Goal: Information Seeking & Learning: Learn about a topic

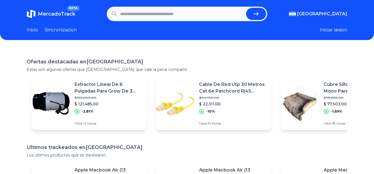
click at [153, 7] on form at bounding box center [187, 14] width 160 height 14
click at [144, 14] on input "text" at bounding box center [182, 14] width 124 height 12
type input "*********"
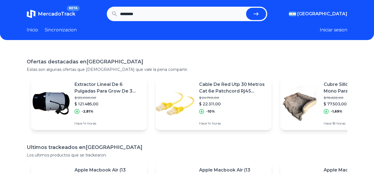
click at [246, 8] on button "submit" at bounding box center [256, 14] width 20 height 12
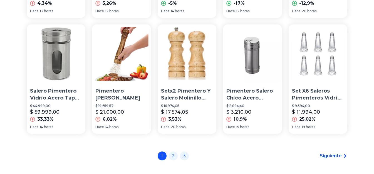
scroll to position [389, 0]
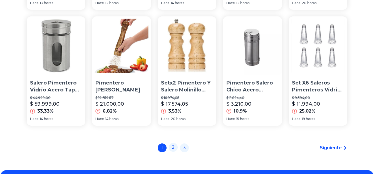
click at [174, 150] on link "2" at bounding box center [173, 147] width 9 height 9
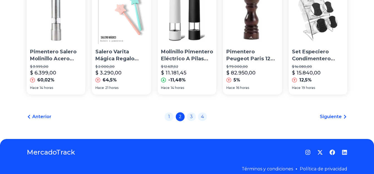
scroll to position [430, 0]
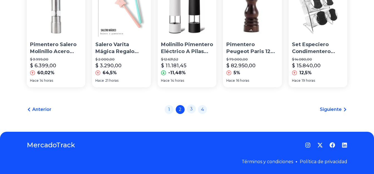
click at [195, 112] on link "3" at bounding box center [191, 108] width 9 height 9
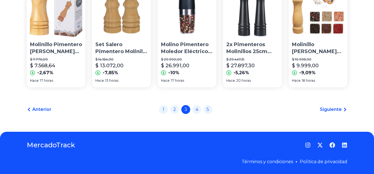
scroll to position [403, 0]
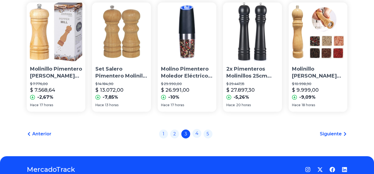
click at [200, 138] on link "4" at bounding box center [196, 133] width 9 height 9
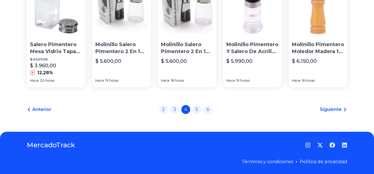
scroll to position [430, 0]
click at [200, 106] on link "5" at bounding box center [196, 108] width 9 height 9
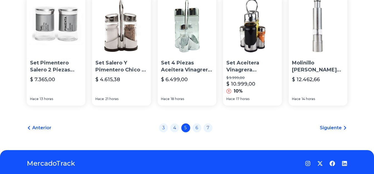
scroll to position [417, 0]
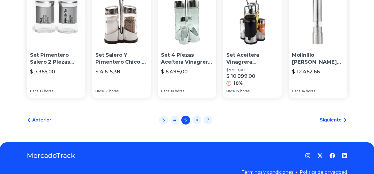
click at [197, 124] on link "6" at bounding box center [196, 119] width 9 height 9
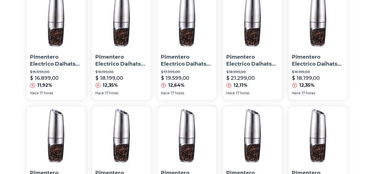
scroll to position [417, 0]
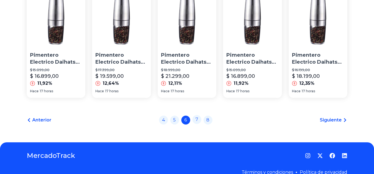
click at [200, 119] on link "7" at bounding box center [196, 119] width 9 height 9
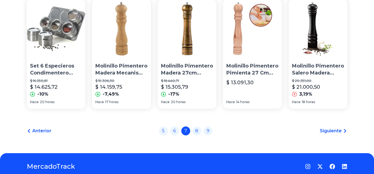
scroll to position [430, 0]
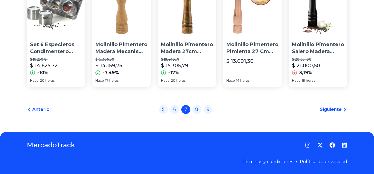
click at [199, 108] on link "8" at bounding box center [196, 108] width 9 height 9
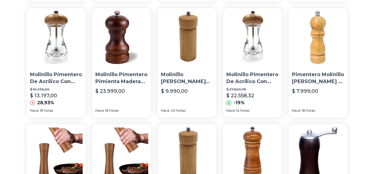
scroll to position [417, 0]
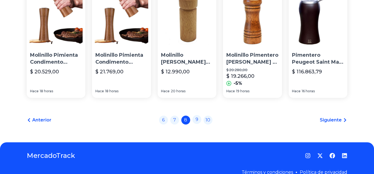
click at [199, 123] on link "9" at bounding box center [196, 119] width 9 height 9
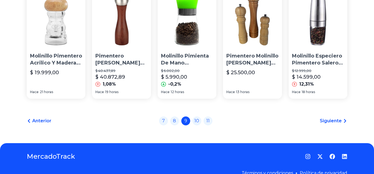
scroll to position [419, 0]
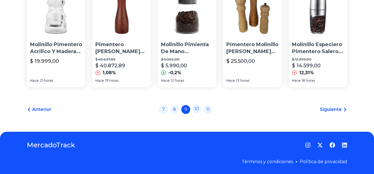
click at [197, 111] on link "10" at bounding box center [196, 108] width 9 height 9
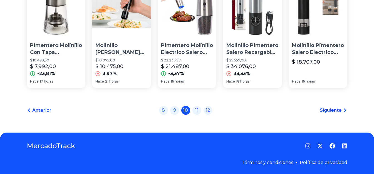
scroll to position [430, 0]
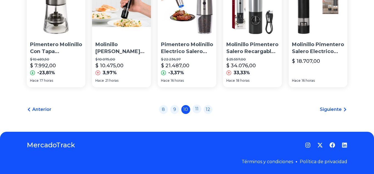
click at [197, 111] on link "11" at bounding box center [196, 108] width 9 height 9
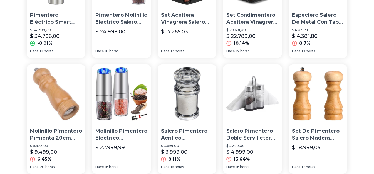
scroll to position [430, 0]
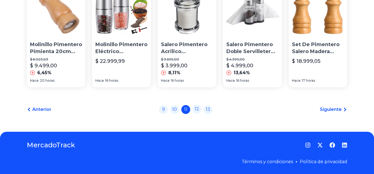
click at [198, 111] on link "12" at bounding box center [196, 108] width 9 height 9
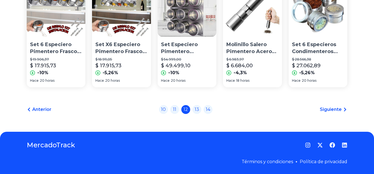
scroll to position [430, 0]
